Goal: Communication & Community: Answer question/provide support

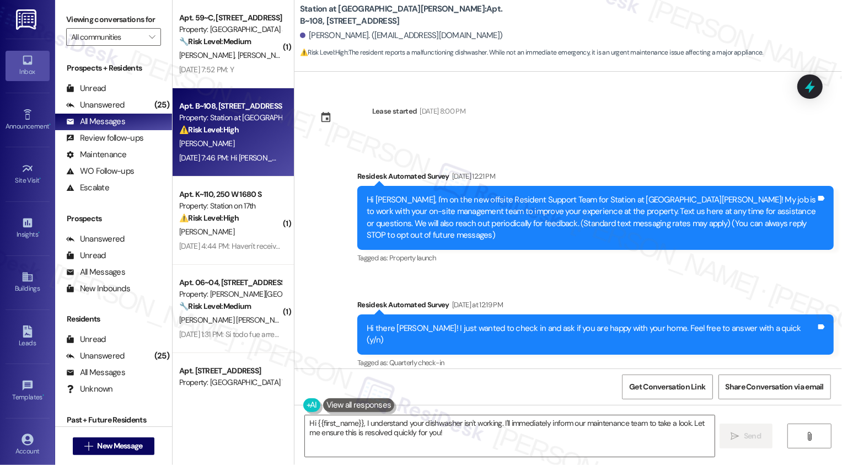
scroll to position [289, 0]
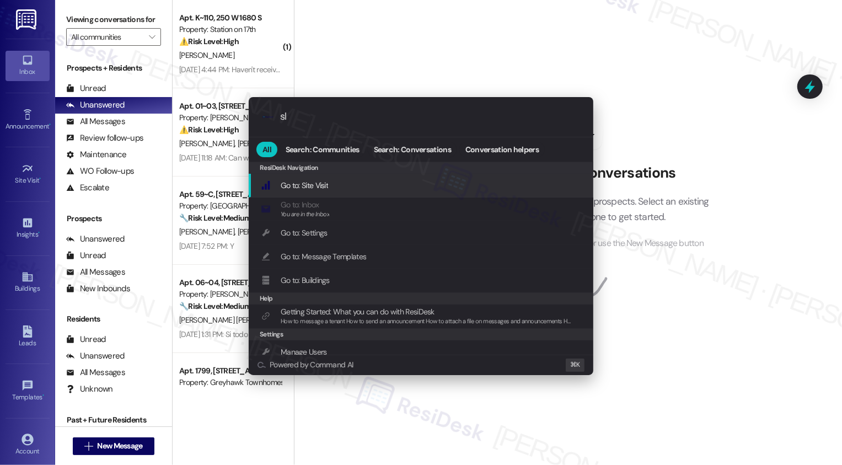
type input "sla"
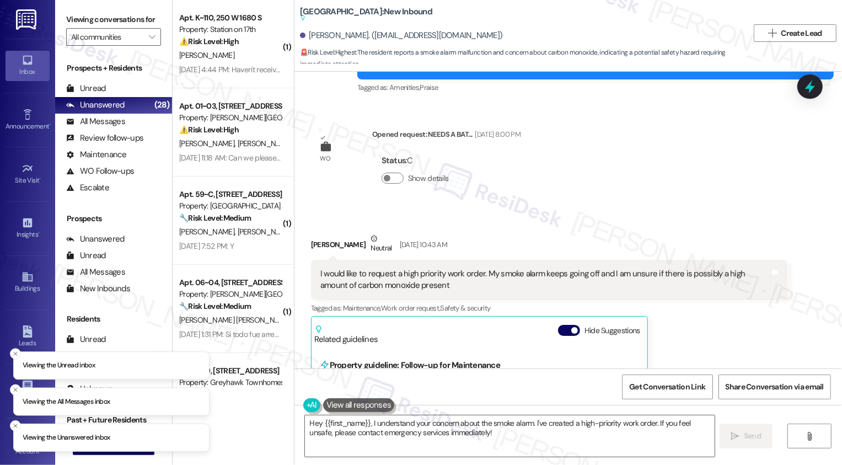
scroll to position [4740, 0]
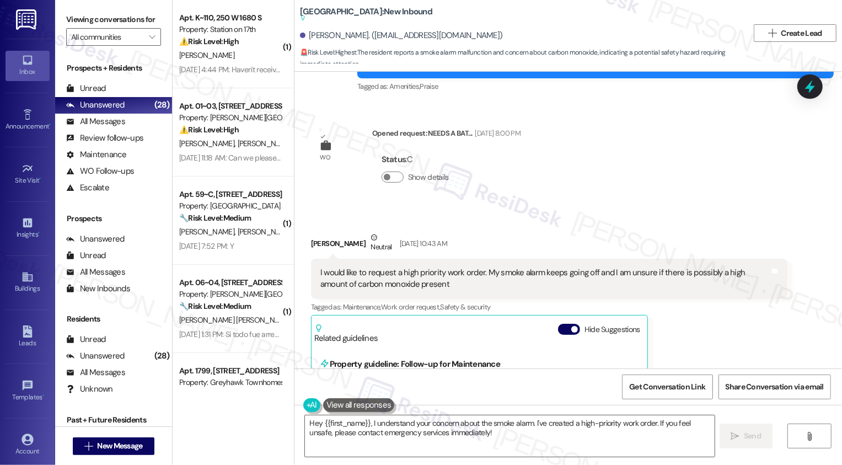
click at [576, 124] on div "Survey, sent via SMS Residesk Automated Survey [DATE] 1:31 PM Hi [PERSON_NAME]!…" at bounding box center [567, 220] width 547 height 297
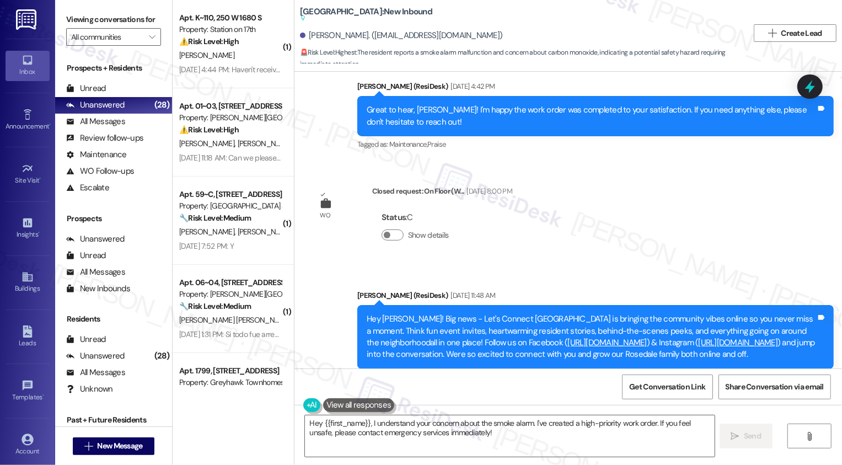
scroll to position [4865, 0]
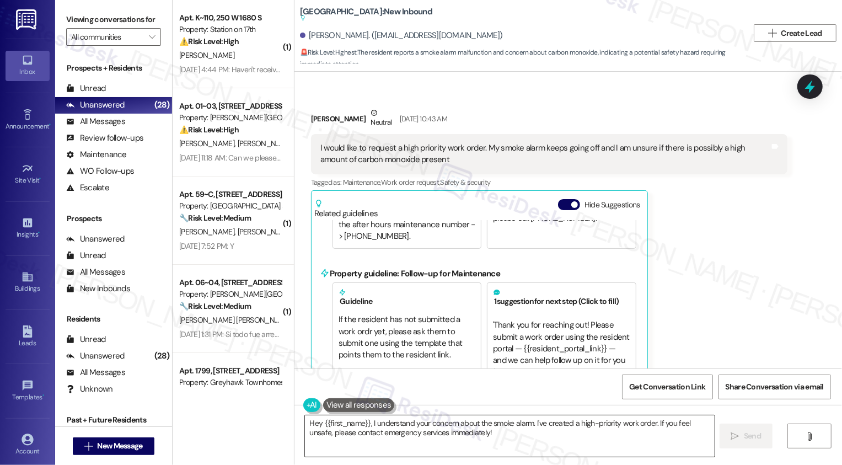
click at [342, 430] on textarea "Hey {{first_name}}, I understand your concern about the smoke alarm. I've creat…" at bounding box center [510, 435] width 410 height 41
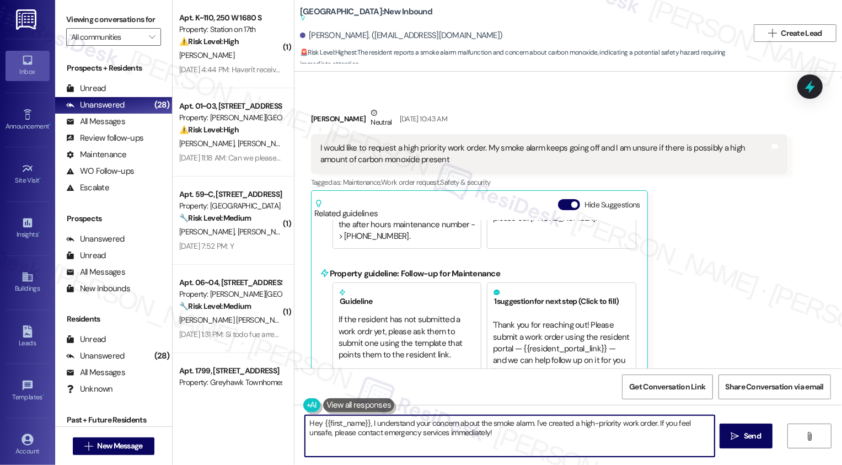
click at [417, 430] on textarea "Hey {{first_name}}, I understand your concern about the smoke alarm. I've creat…" at bounding box center [510, 435] width 410 height 41
click at [364, 423] on textarea "Hey {{first_name}}, I understand your concern about the smoke alarm. I've creat…" at bounding box center [510, 435] width 410 height 41
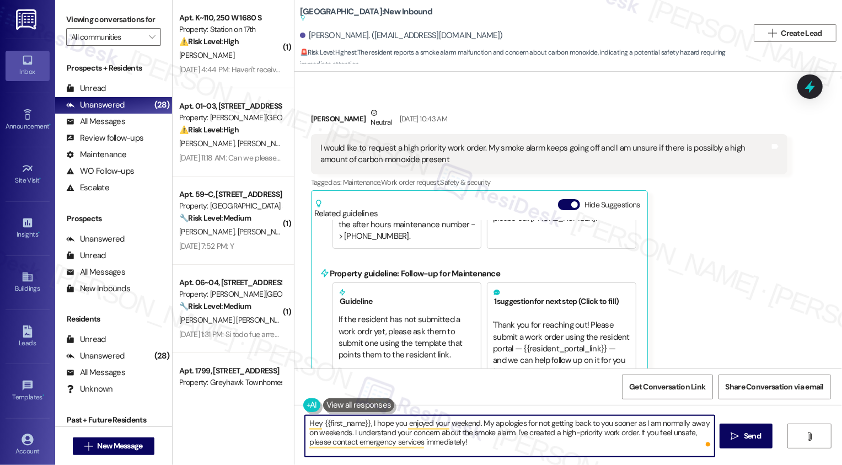
drag, startPoint x: 511, startPoint y: 433, endPoint x: 538, endPoint y: 455, distance: 34.9
click at [538, 455] on textarea "Hey {{first_name}}, I hope you enjoyed your weekend. My apologies for not getti…" at bounding box center [510, 435] width 410 height 41
type textarea "Hey {{first_name}}, I hope you enjoyed your weekend. My apologies for not getti…"
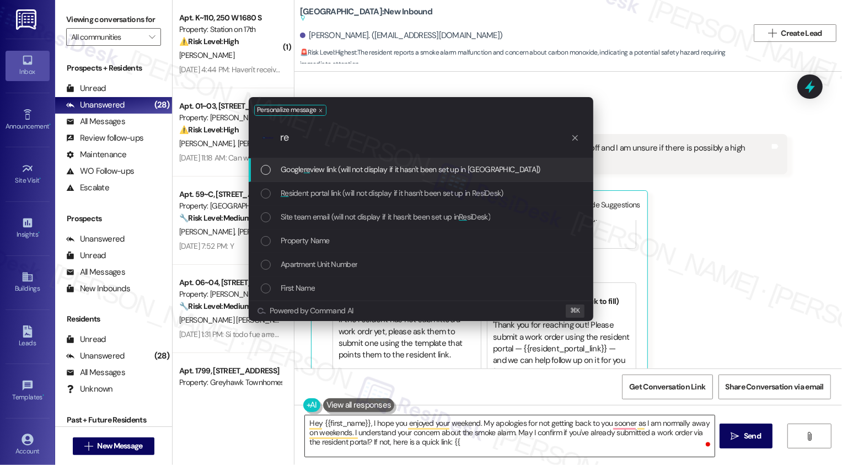
type input "res"
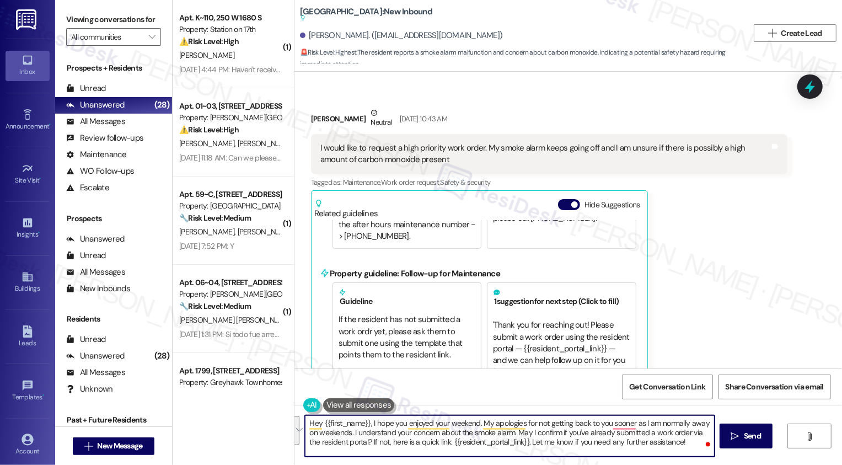
click at [299, 428] on button "See rewrite suggestions" at bounding box center [295, 430] width 9 height 29
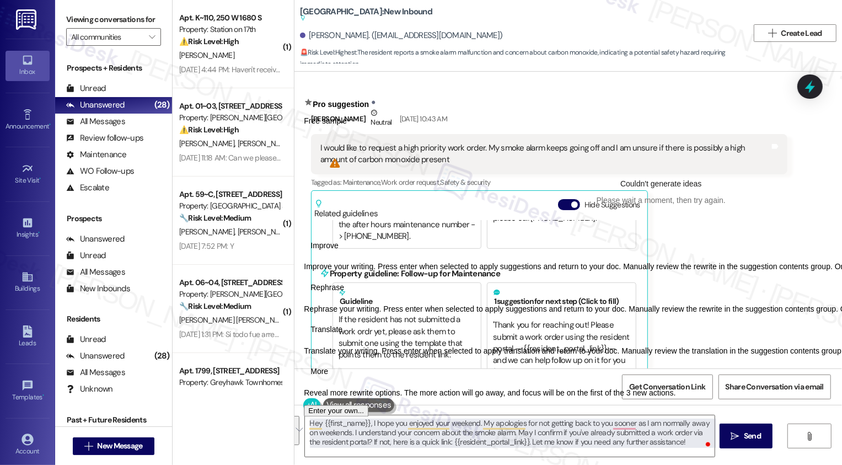
click at [344, 293] on span "Rephrase" at bounding box center [327, 288] width 34 height 12
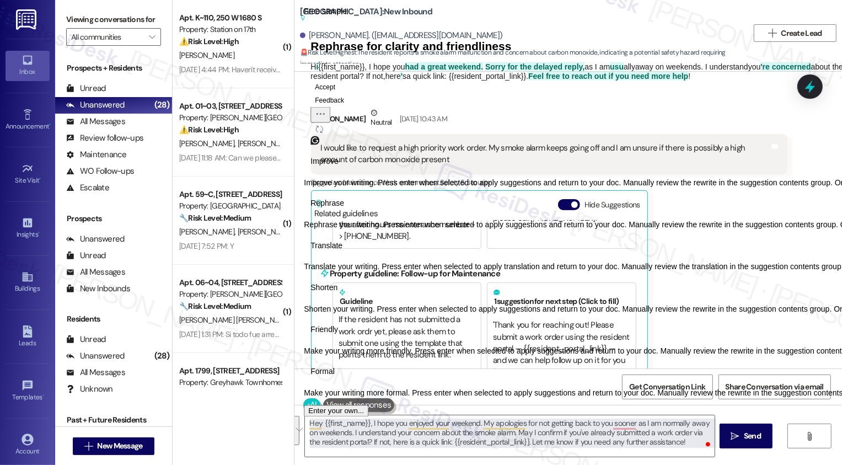
click at [340, 93] on button "Accept" at bounding box center [324, 86] width 29 height 13
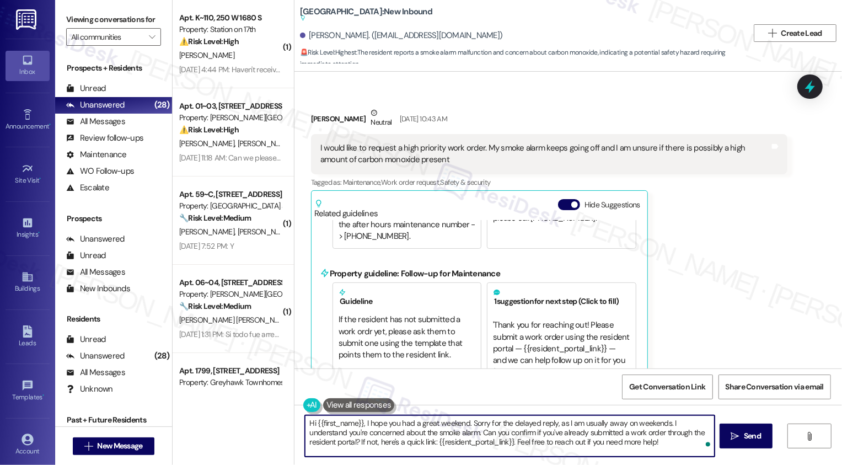
click at [346, 434] on textarea "Hi {{first_name}}, I hope you had a great weekend. Sorry for the delayed reply,…" at bounding box center [510, 435] width 410 height 41
click at [569, 435] on textarea "Hi {{first_name}}, I hope you had a great weekend. Sorry for the delayed reply,…" at bounding box center [510, 435] width 410 height 41
click at [593, 443] on textarea "Hi {{first_name}}, I hope you had a great weekend. Sorry for the delayed reply,…" at bounding box center [510, 435] width 410 height 41
click at [486, 429] on textarea "Hi {{first_name}}, I hope you had a great weekend. Sorry for the delayed reply,…" at bounding box center [510, 435] width 410 height 41
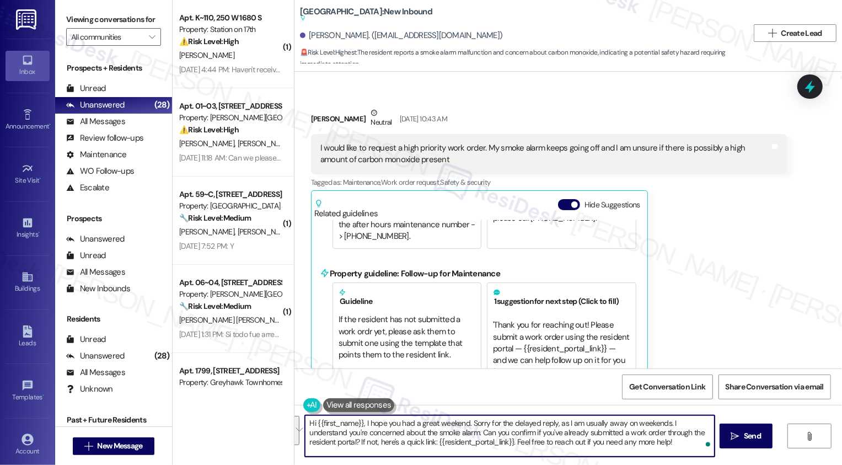
type textarea "Hi {{first_name}}, I hope you had a great weekend. Sorry for the delayed reply,…"
